Goal: Navigation & Orientation: Find specific page/section

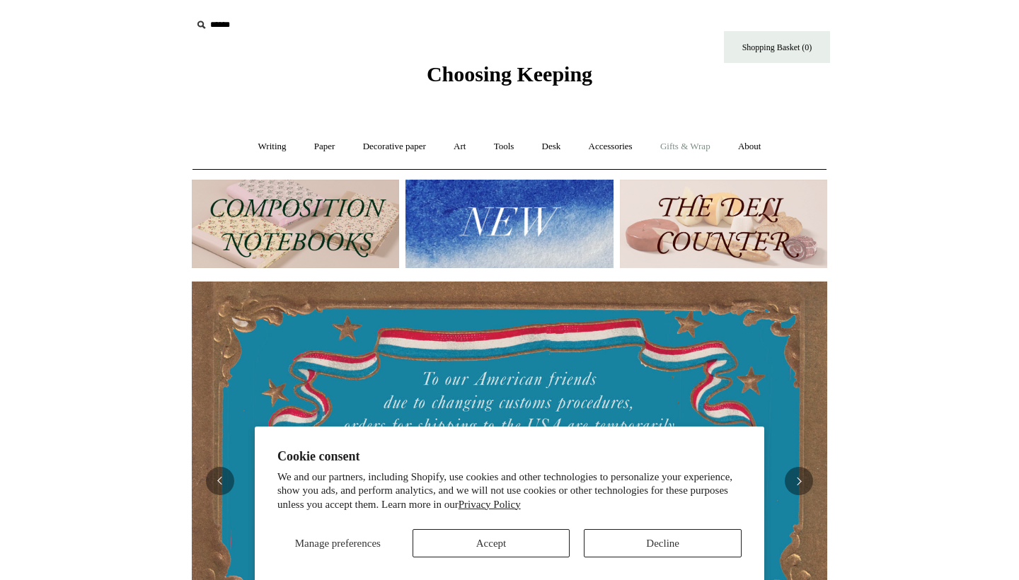
click at [703, 146] on link "Gifts & Wrap +" at bounding box center [685, 146] width 76 height 37
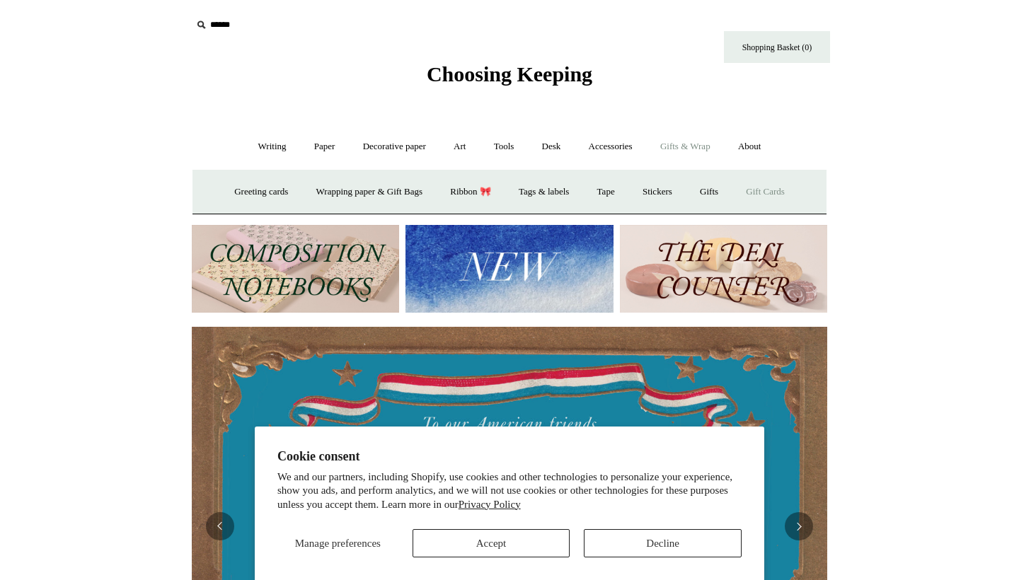
click at [775, 191] on link "Gift Cards" at bounding box center [765, 191] width 64 height 37
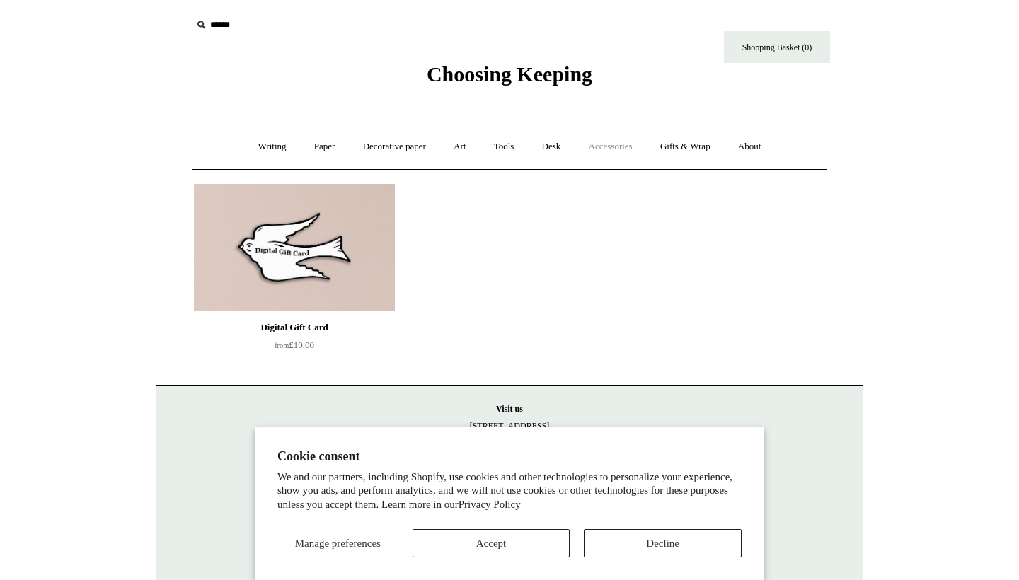
click at [624, 148] on link "Accessories +" at bounding box center [610, 146] width 69 height 37
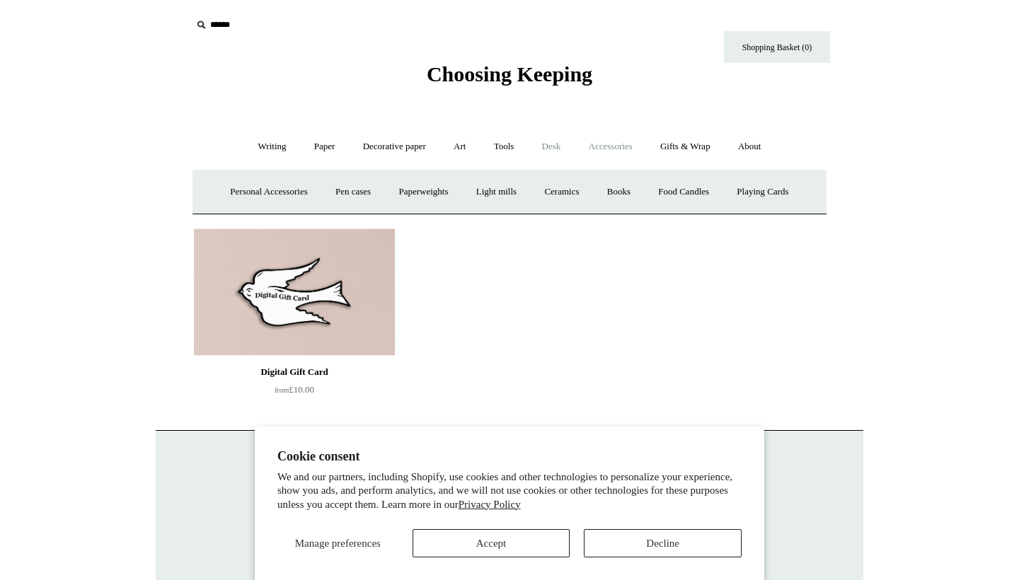
click at [556, 148] on link "Desk +" at bounding box center [551, 146] width 45 height 37
click at [584, 190] on link "Desk Accessories" at bounding box center [569, 191] width 90 height 37
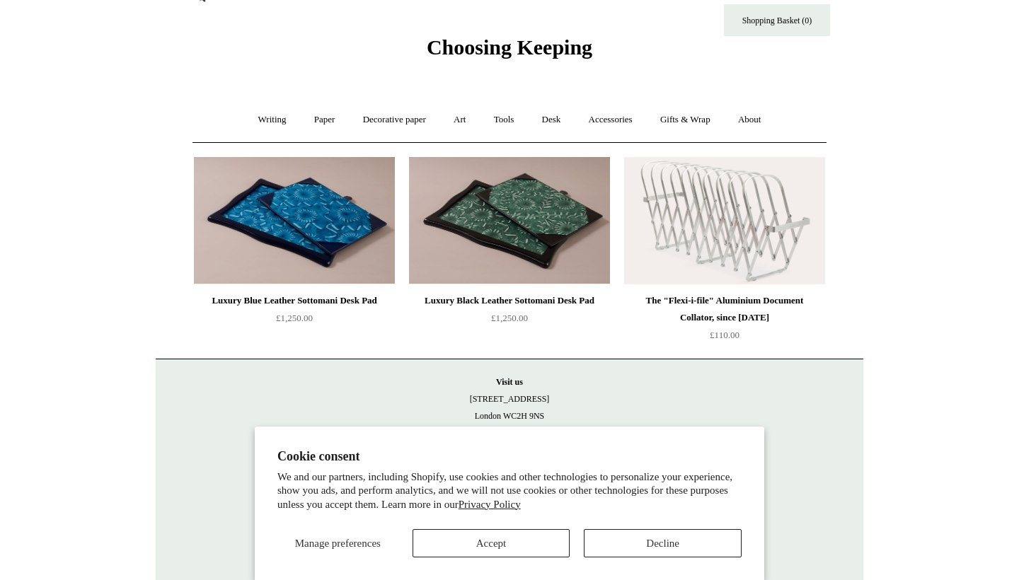
scroll to position [26, 0]
